Goal: Find specific page/section: Find specific page/section

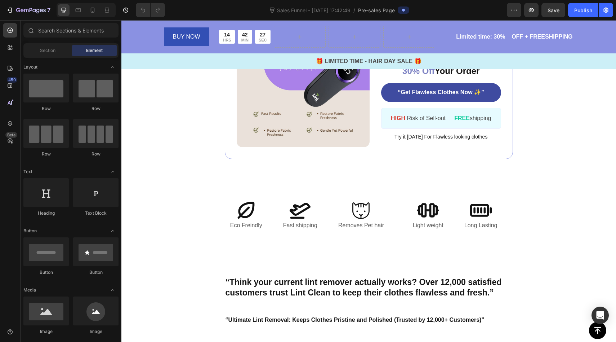
scroll to position [1706, 0]
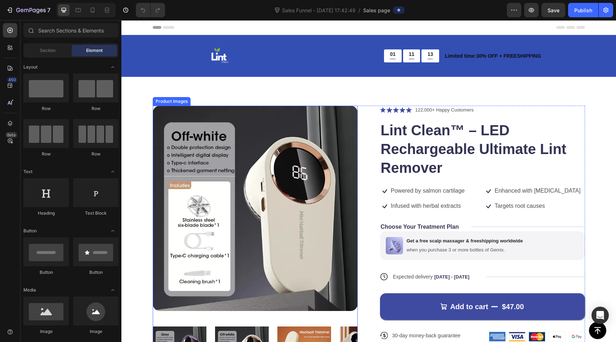
click at [289, 171] on img at bounding box center [255, 208] width 205 height 205
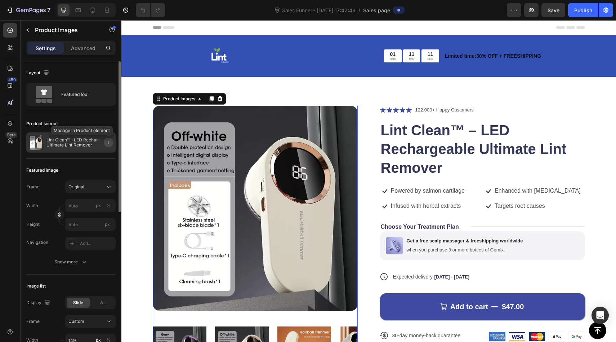
click at [108, 143] on icon "button" at bounding box center [109, 142] width 6 height 6
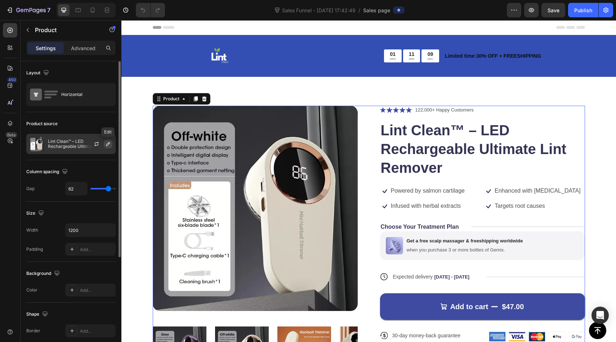
click at [110, 144] on icon "button" at bounding box center [108, 144] width 6 height 6
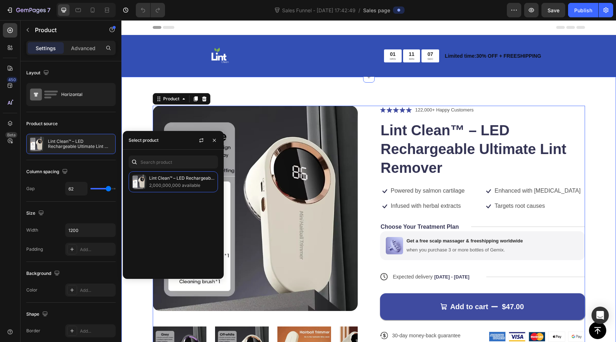
click at [418, 89] on div "Product Images Icon Icon Icon Icon Icon Icon List 122,000+ Happy Customers Text…" at bounding box center [368, 248] width 495 height 343
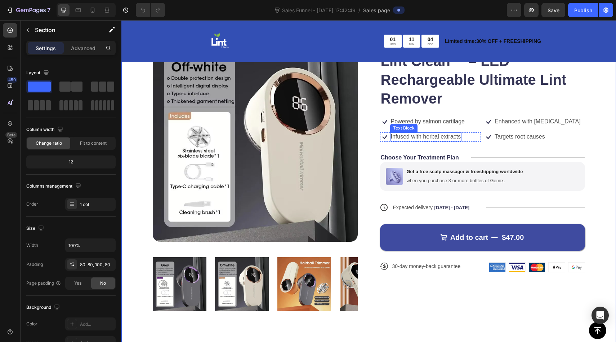
scroll to position [69, 0]
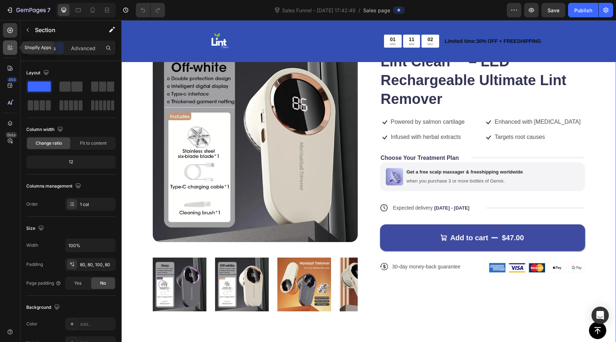
click at [14, 49] on div at bounding box center [10, 47] width 14 height 14
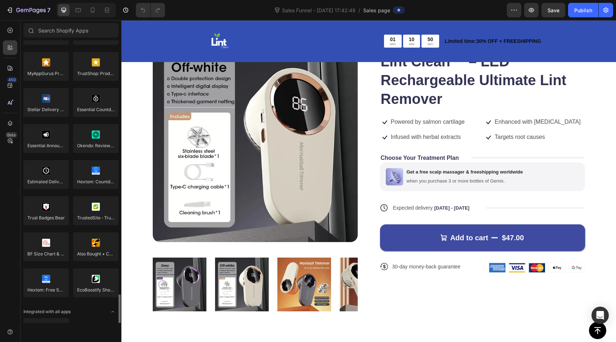
scroll to position [1996, 0]
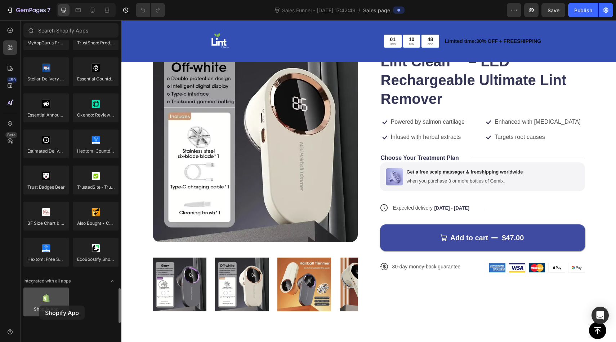
click at [39, 305] on div at bounding box center [45, 301] width 45 height 29
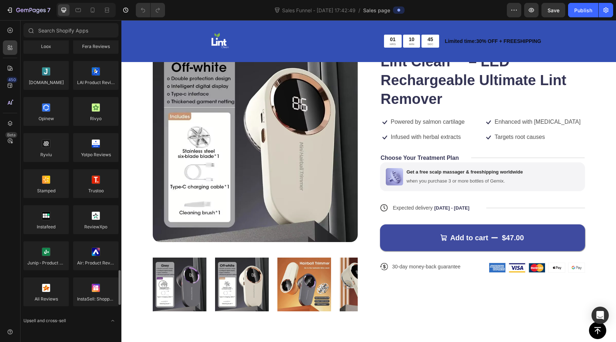
scroll to position [0, 0]
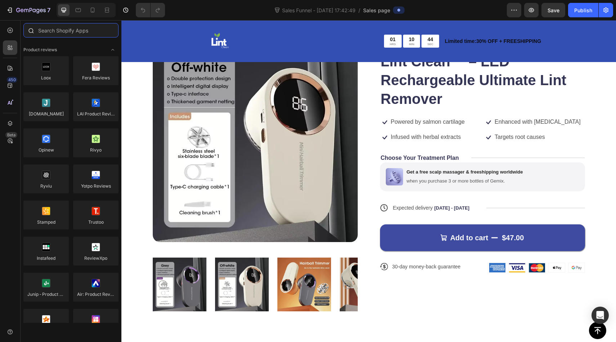
click at [57, 34] on input "text" at bounding box center [70, 30] width 95 height 14
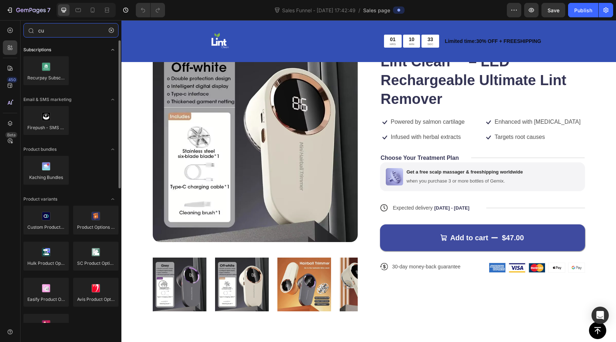
type input "cu"
click at [112, 50] on icon "Toggle open" at bounding box center [113, 50] width 6 height 6
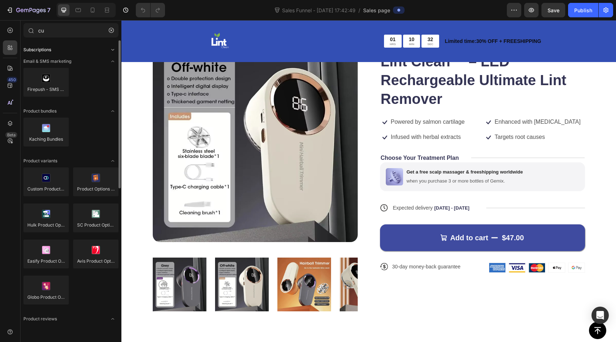
click at [112, 50] on icon "Toggle open" at bounding box center [113, 50] width 6 height 6
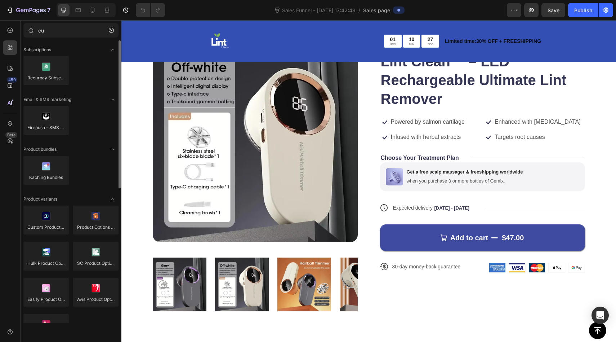
click at [111, 103] on div "Subscriptions Recurpay Subscription Email & SMS marketing Firepush - SMS & Web …" at bounding box center [71, 309] width 101 height 538
click at [110, 34] on button "button" at bounding box center [112, 31] width 12 height 12
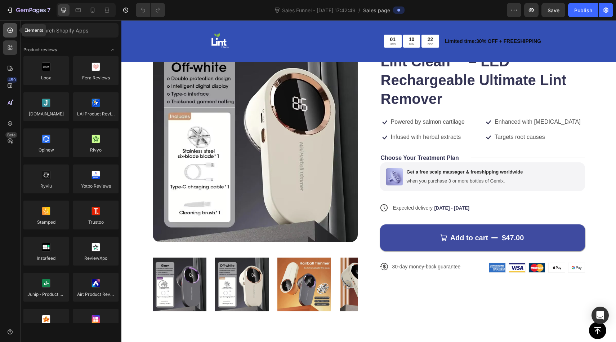
click at [10, 28] on icon at bounding box center [9, 30] width 7 height 7
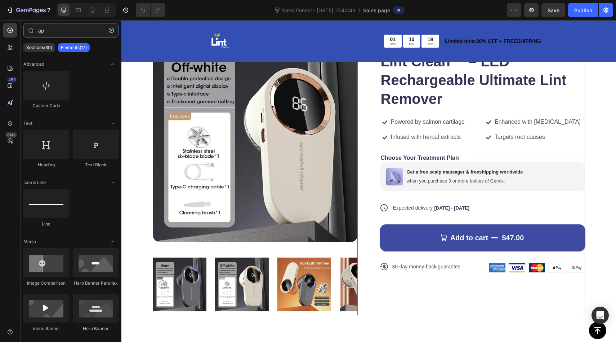
type input "a"
